Goal: Contribute content

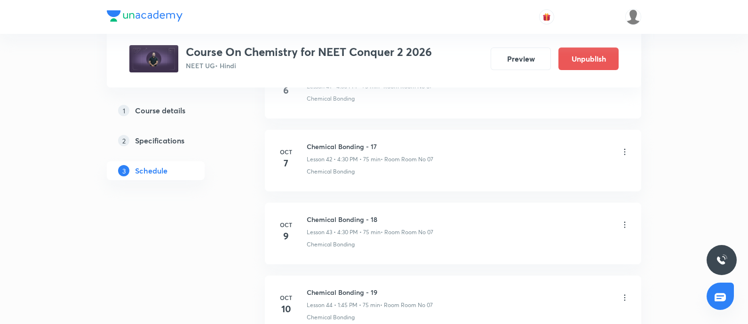
scroll to position [3198, 0]
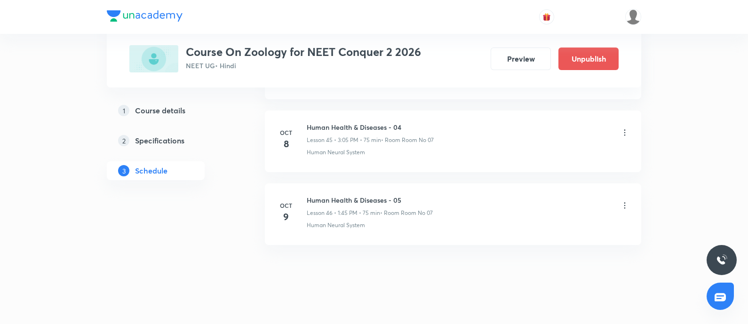
click at [309, 195] on h6 "Human Health & Diseases - 05" at bounding box center [370, 200] width 126 height 10
copy h6 "Human Health & Diseases - 05"
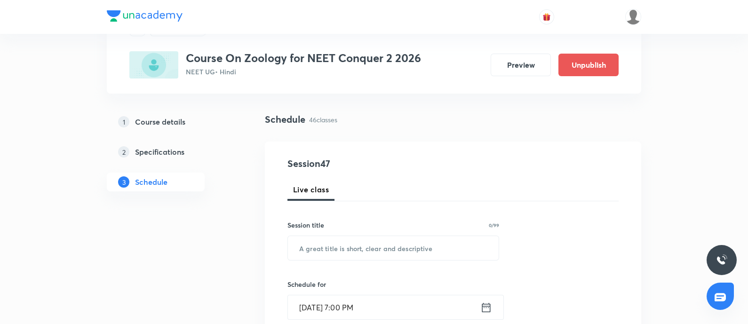
scroll to position [49, 0]
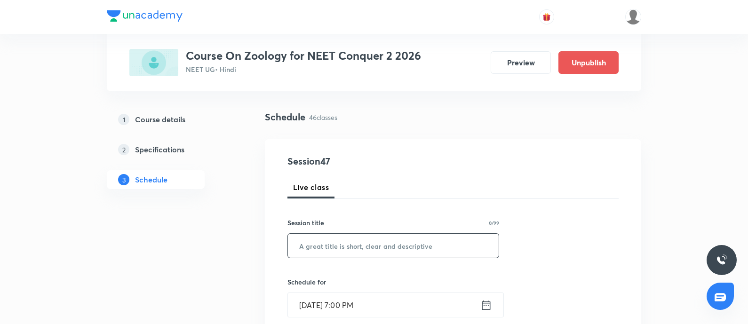
click at [340, 246] on input "text" at bounding box center [393, 246] width 211 height 24
paste input "Human Health & Diseases - 05"
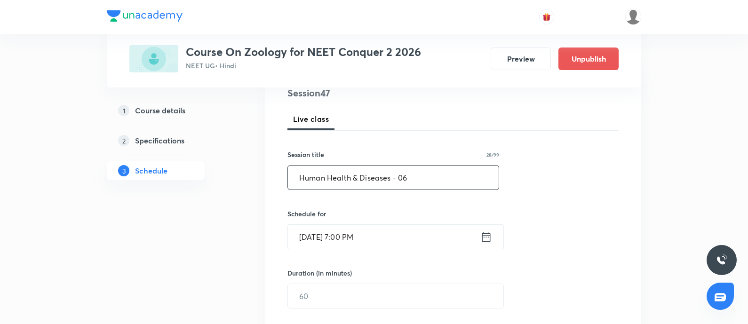
scroll to position [121, 0]
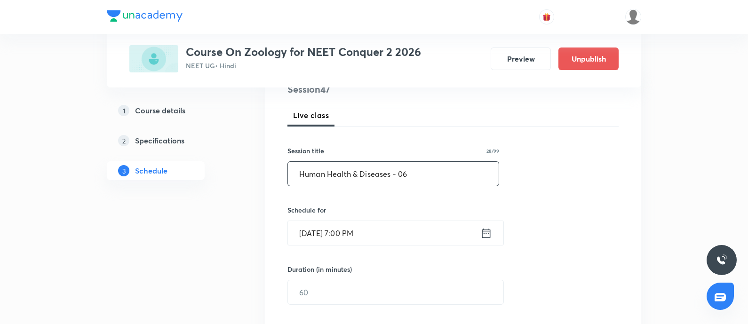
type input "Human Health & Diseases - 06"
click at [390, 237] on input "Oct 8, 2025, 7:00 PM" at bounding box center [384, 233] width 192 height 24
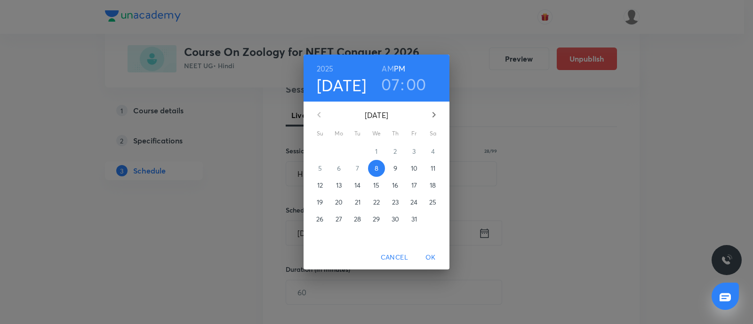
click at [412, 170] on p "10" at bounding box center [414, 168] width 7 height 9
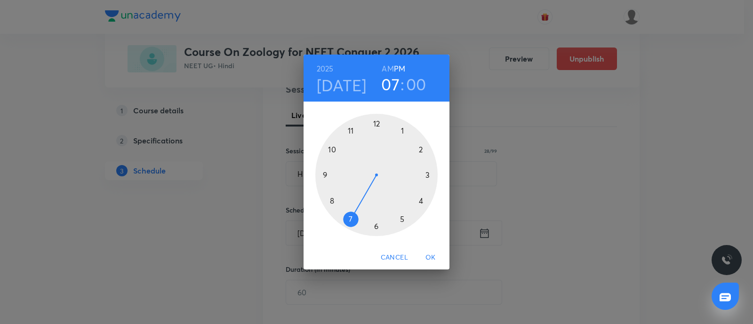
click at [428, 175] on div at bounding box center [376, 175] width 122 height 122
click at [401, 129] on div at bounding box center [376, 175] width 122 height 122
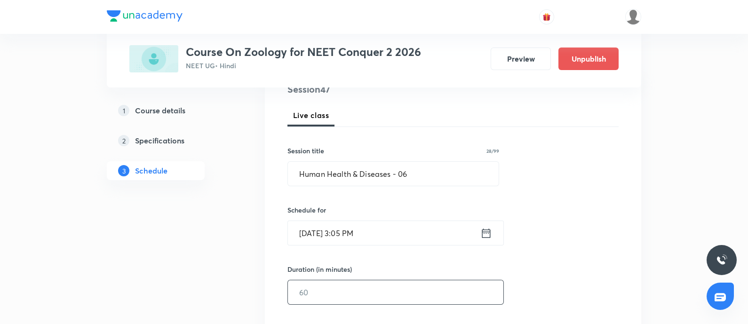
click at [341, 289] on input "text" at bounding box center [395, 292] width 215 height 24
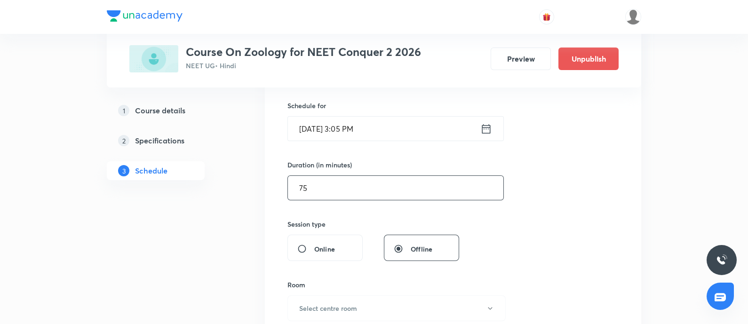
scroll to position [226, 0]
type input "75"
click at [335, 300] on button "Select centre room" at bounding box center [396, 307] width 218 height 26
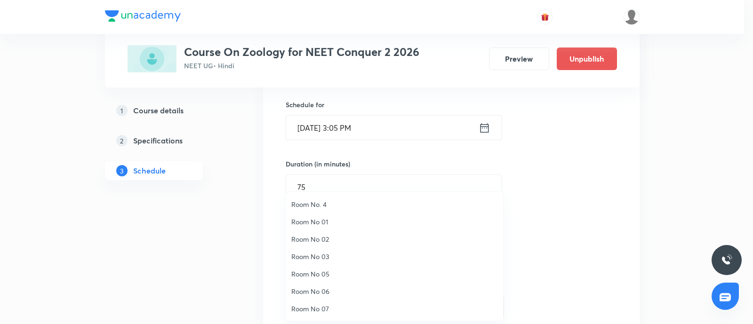
click at [323, 309] on span "Room No 07" at bounding box center [394, 309] width 206 height 10
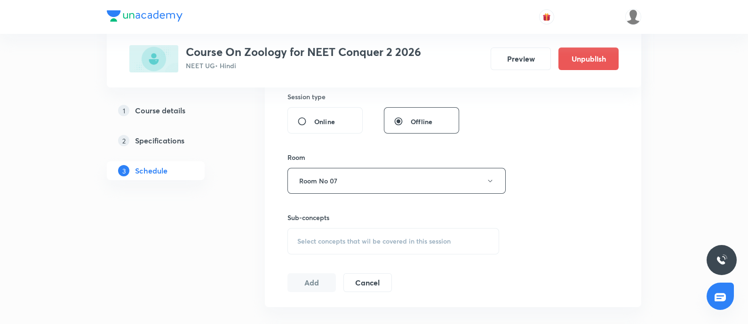
scroll to position [355, 0]
click at [332, 238] on span "Select concepts that wil be covered in this session" at bounding box center [373, 240] width 153 height 8
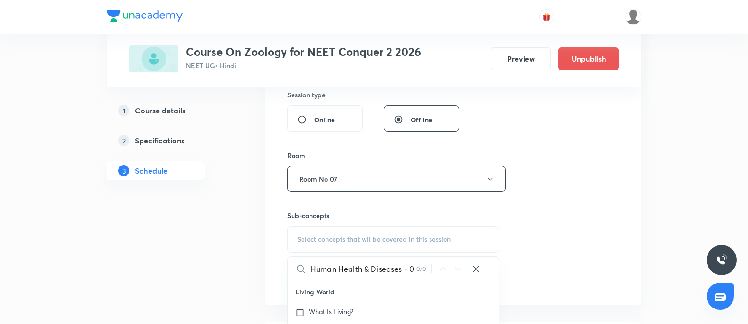
scroll to position [0, 0]
type input "H"
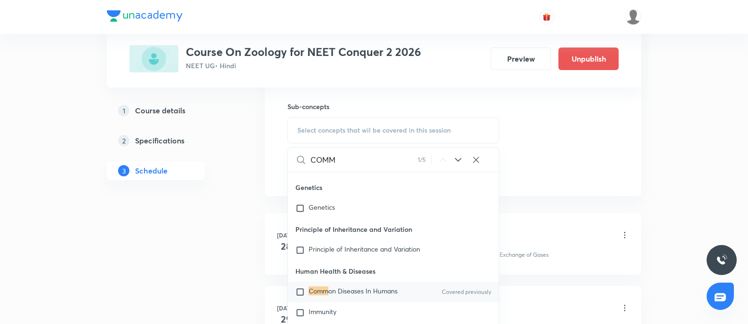
scroll to position [7467, 0]
type input "COMM"
click at [302, 292] on input "checkbox" at bounding box center [301, 290] width 13 height 9
checkbox input "true"
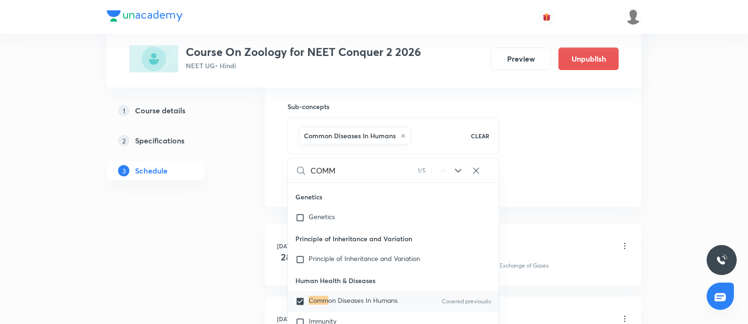
click at [547, 242] on div "Body Fluds & Circulation - 01 Lesson 1 • 1:45 PM • 75 min • Room Room No 06" at bounding box center [468, 247] width 323 height 22
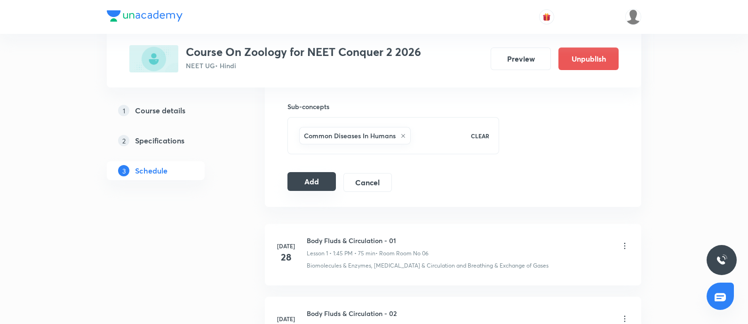
click at [310, 184] on button "Add" at bounding box center [311, 181] width 48 height 19
